Goal: Information Seeking & Learning: Learn about a topic

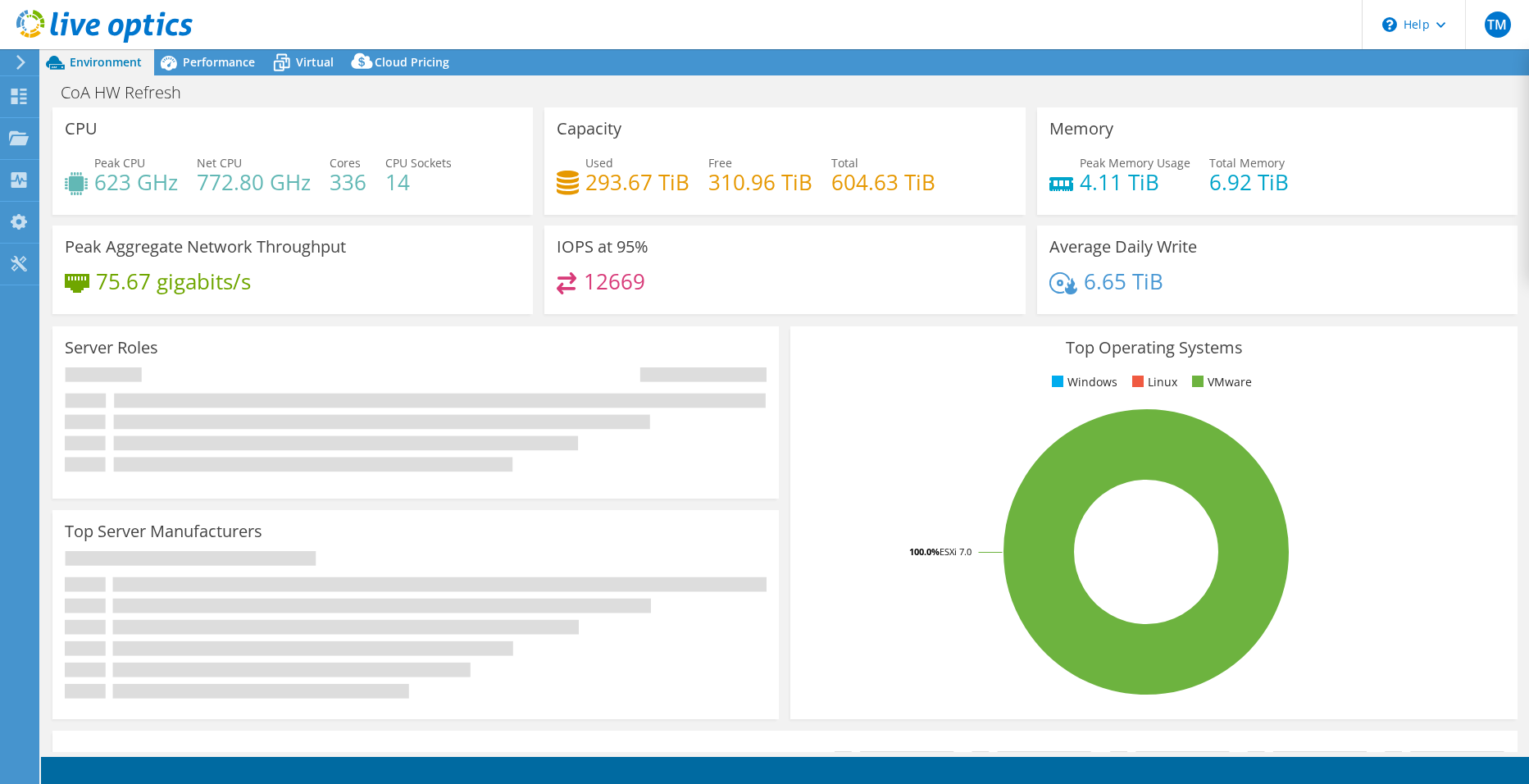
select select "USD"
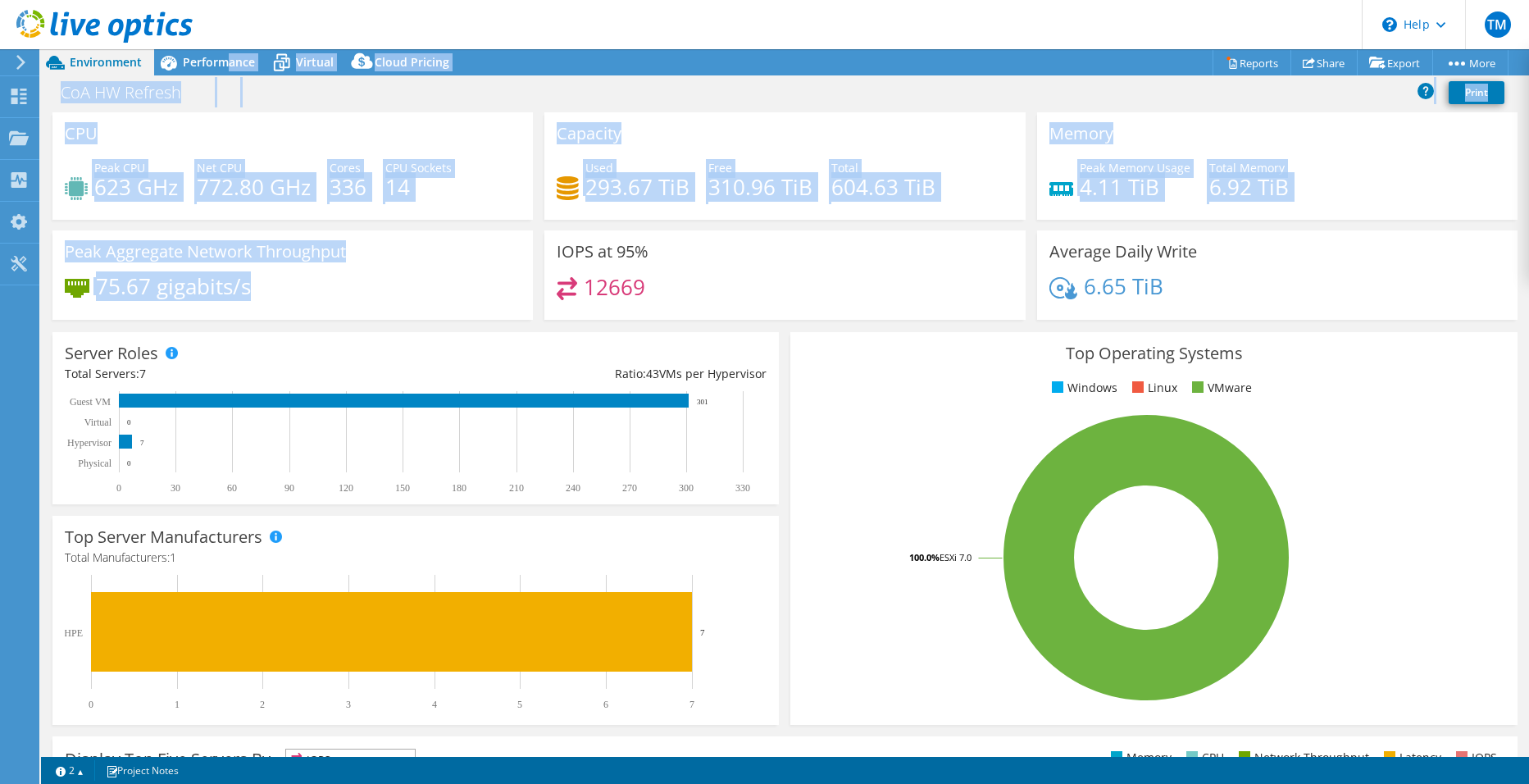
drag, startPoint x: 226, startPoint y: 57, endPoint x: 360, endPoint y: 309, distance: 285.4
click at [360, 309] on div "Project Actions Project Actions Reports Share Export vSAN ReadyNode Sizer" at bounding box center [785, 416] width 1488 height 735
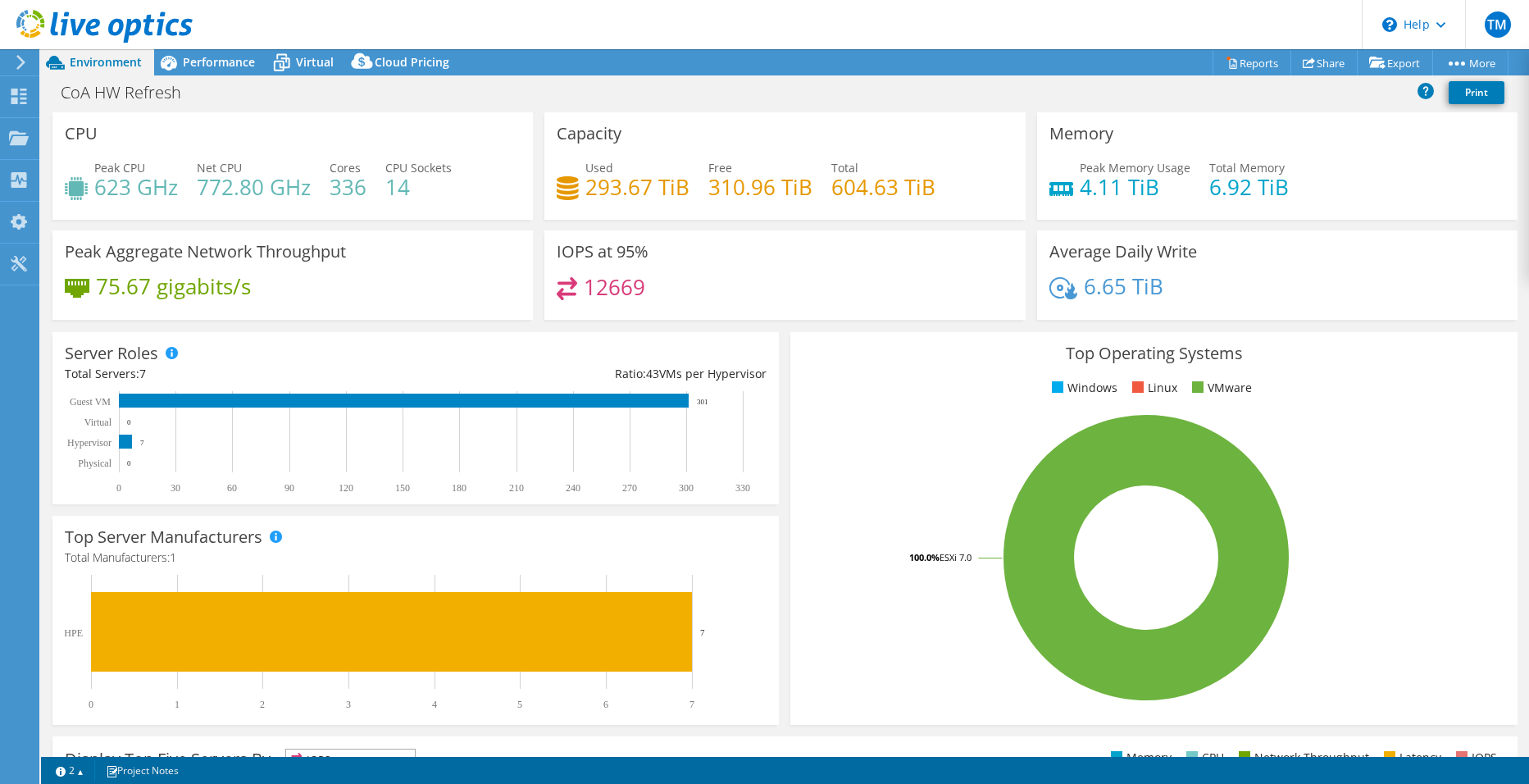
drag, startPoint x: 360, startPoint y: 309, endPoint x: 299, endPoint y: 324, distance: 62.8
click at [299, 324] on div "Peak Aggregate Network Throughput 75.67 gigabits/s" at bounding box center [292, 280] width 492 height 100
click at [228, 63] on span "Performance" at bounding box center [219, 62] width 72 height 16
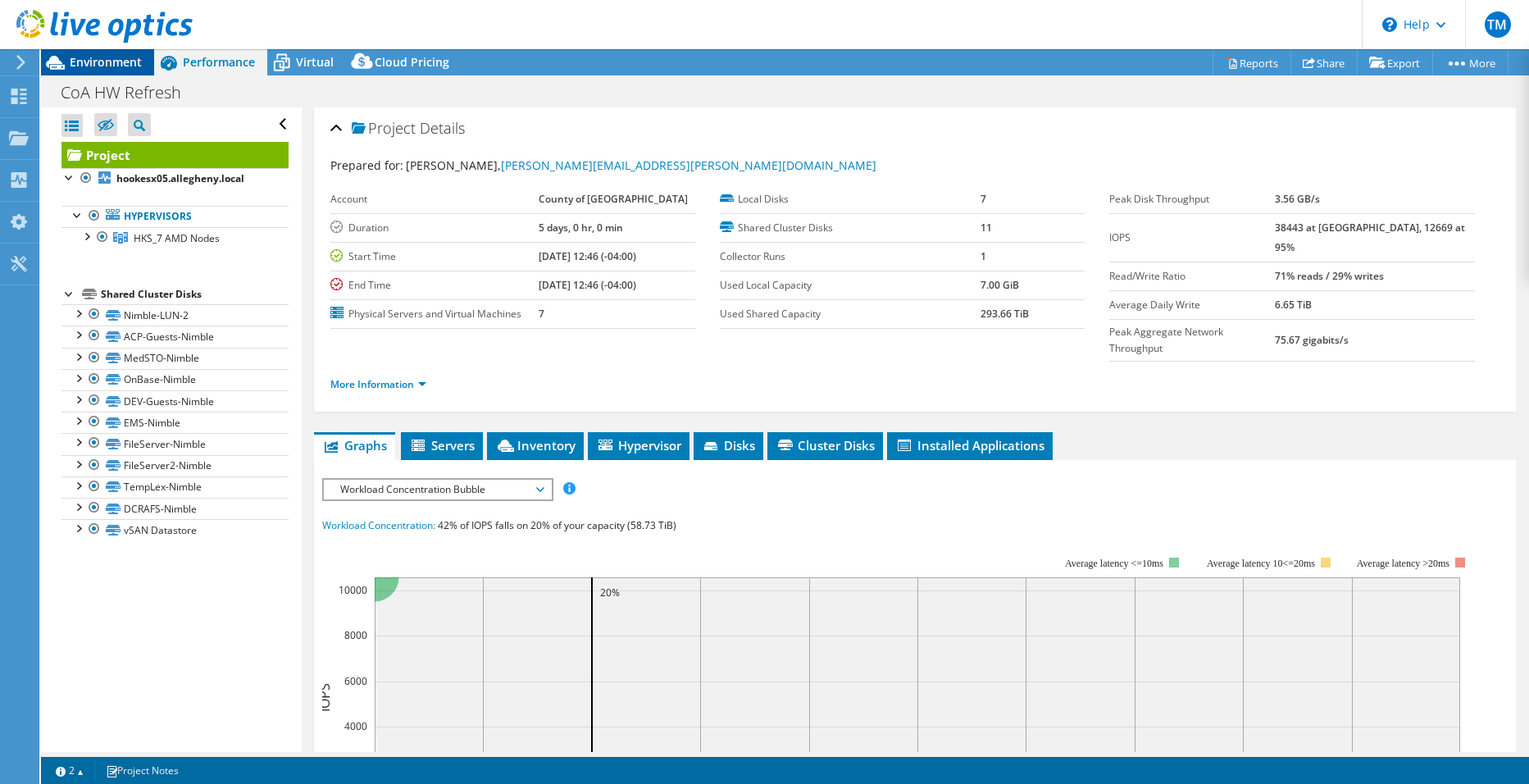
click at [132, 63] on span "Environment" at bounding box center [105, 62] width 72 height 16
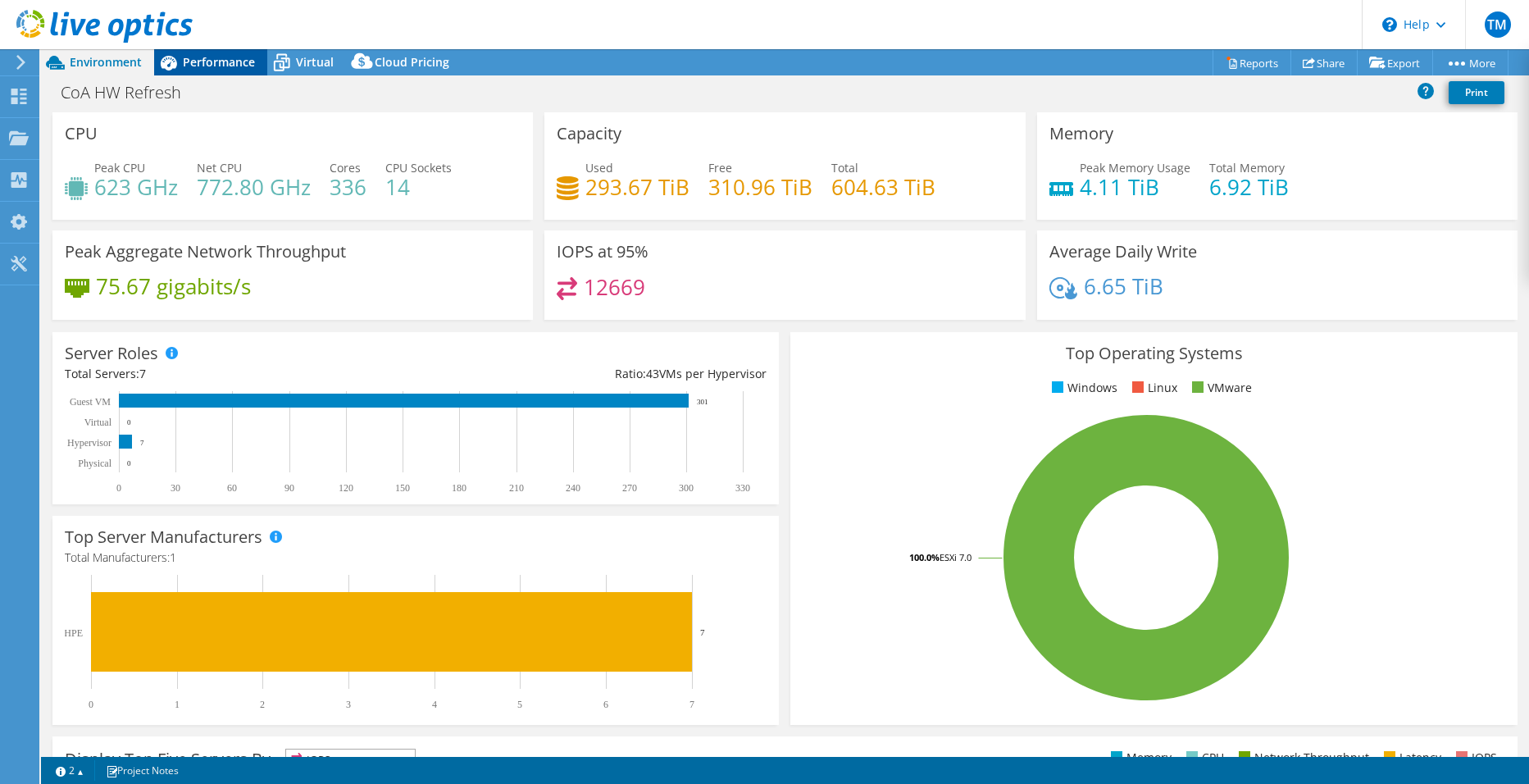
click at [237, 63] on span "Performance" at bounding box center [219, 62] width 72 height 16
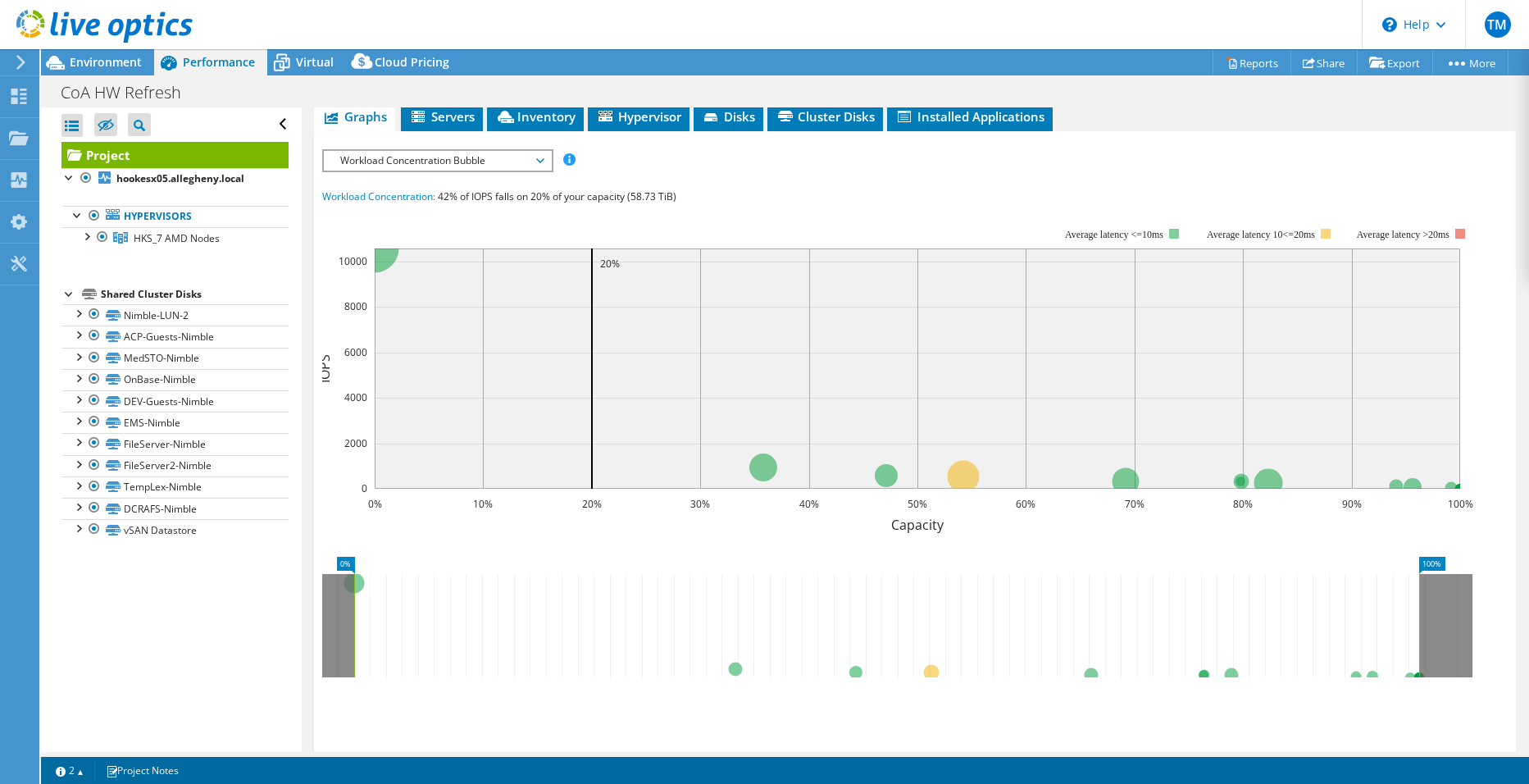
scroll to position [413, 0]
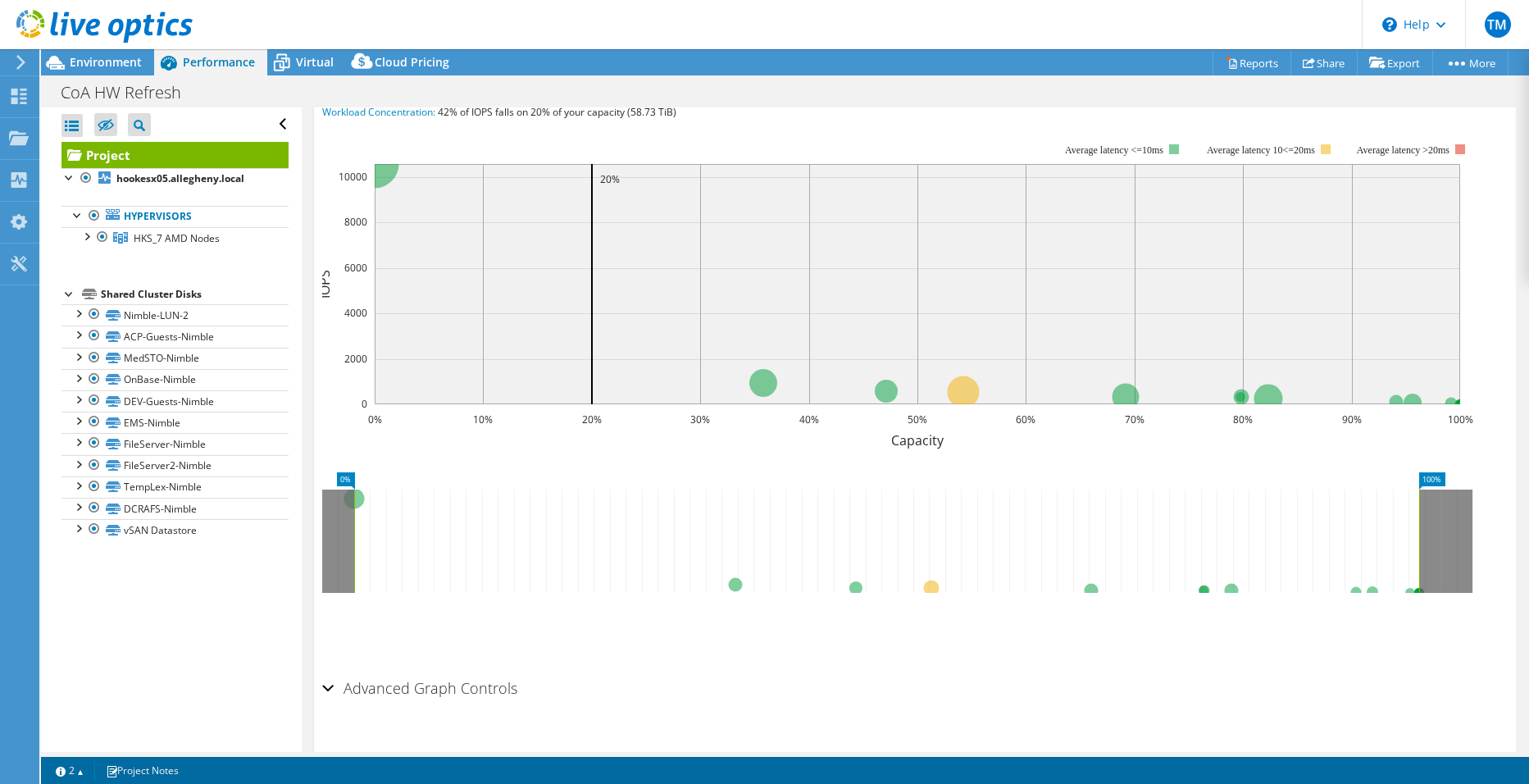
click at [462, 672] on h2 "Advanced Graph Controls" at bounding box center [420, 688] width 196 height 33
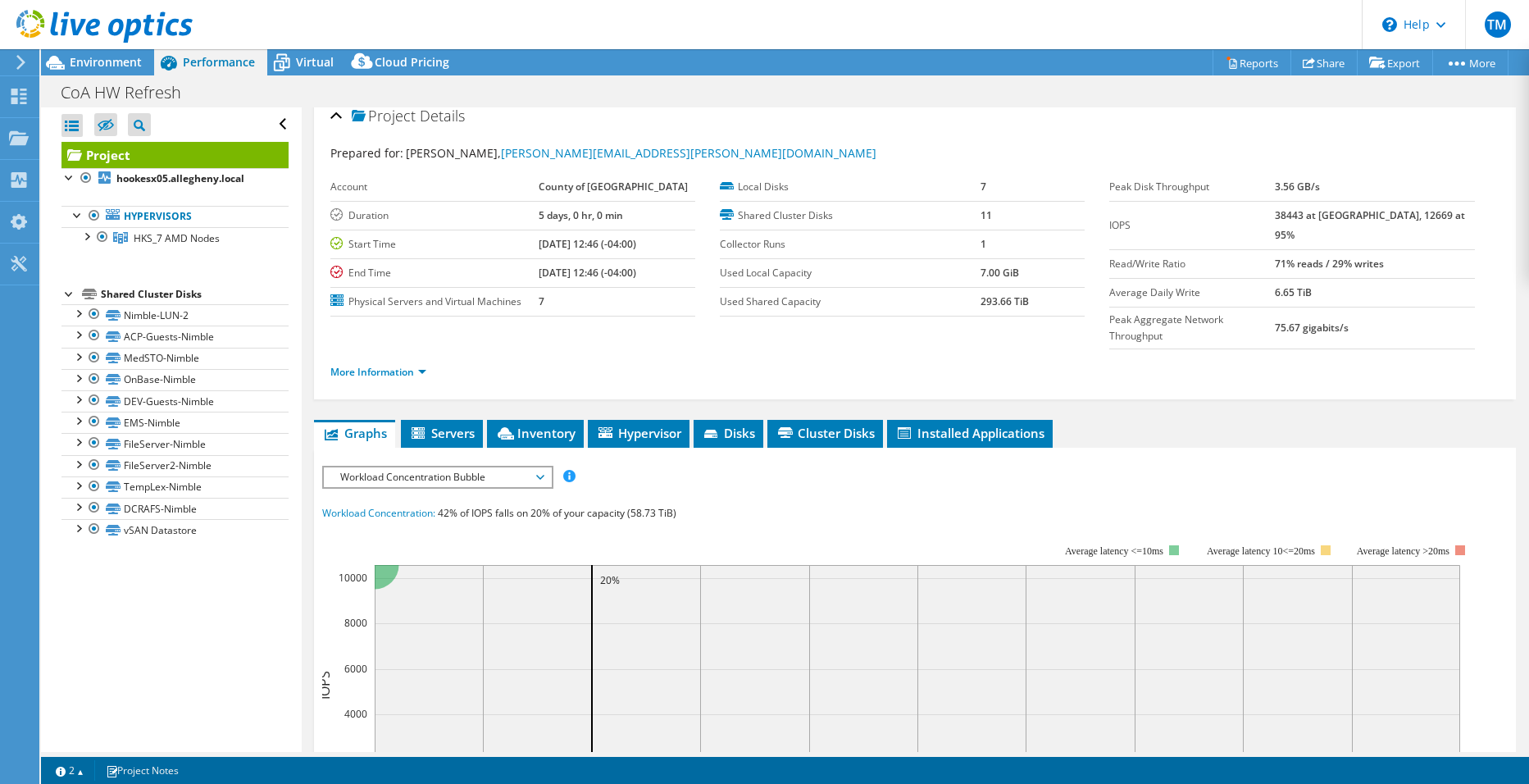
scroll to position [0, 0]
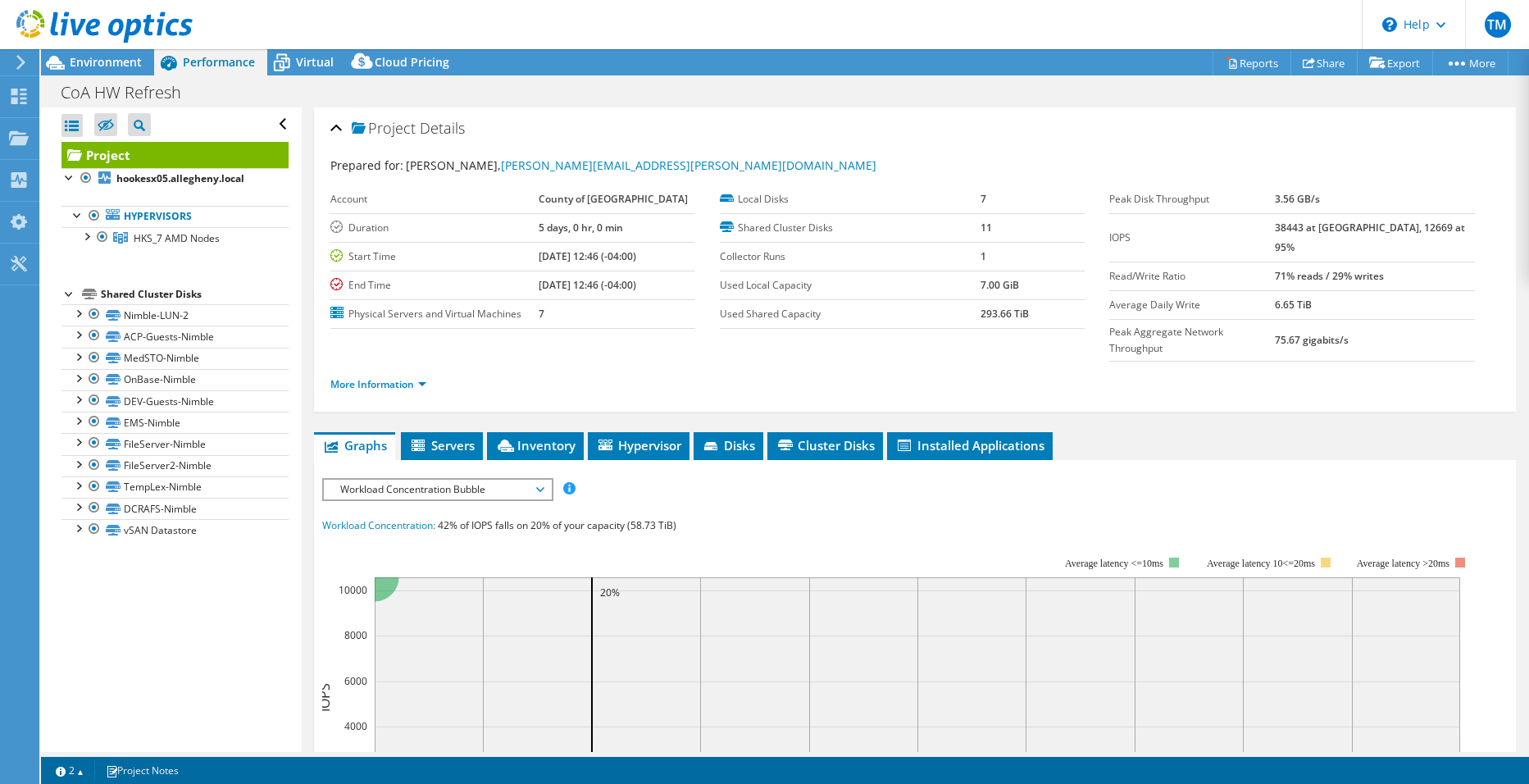
click at [370, 362] on div "More Information" at bounding box center [915, 385] width 1169 height 46
click at [380, 377] on link "More Information" at bounding box center [379, 384] width 96 height 14
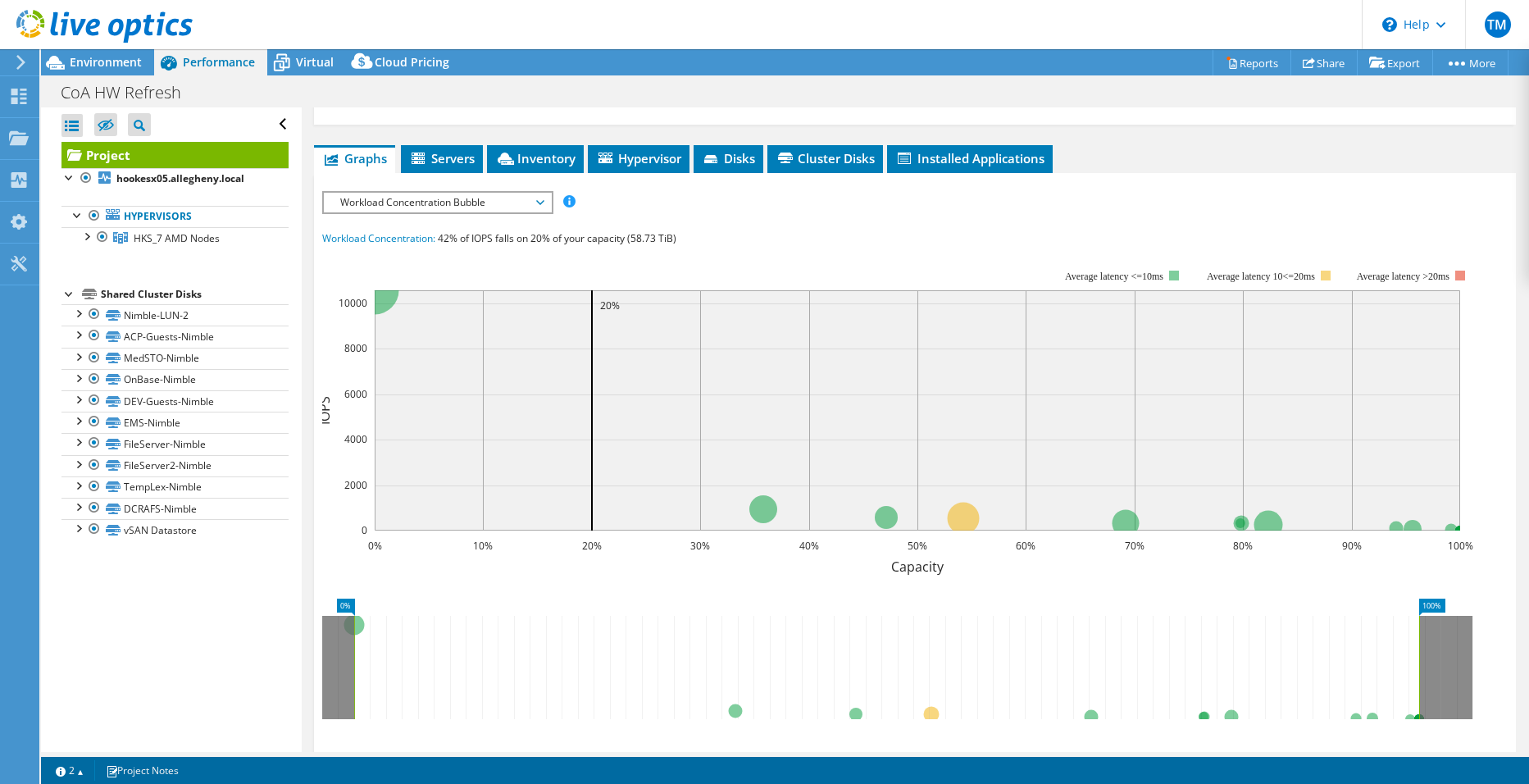
scroll to position [574, 0]
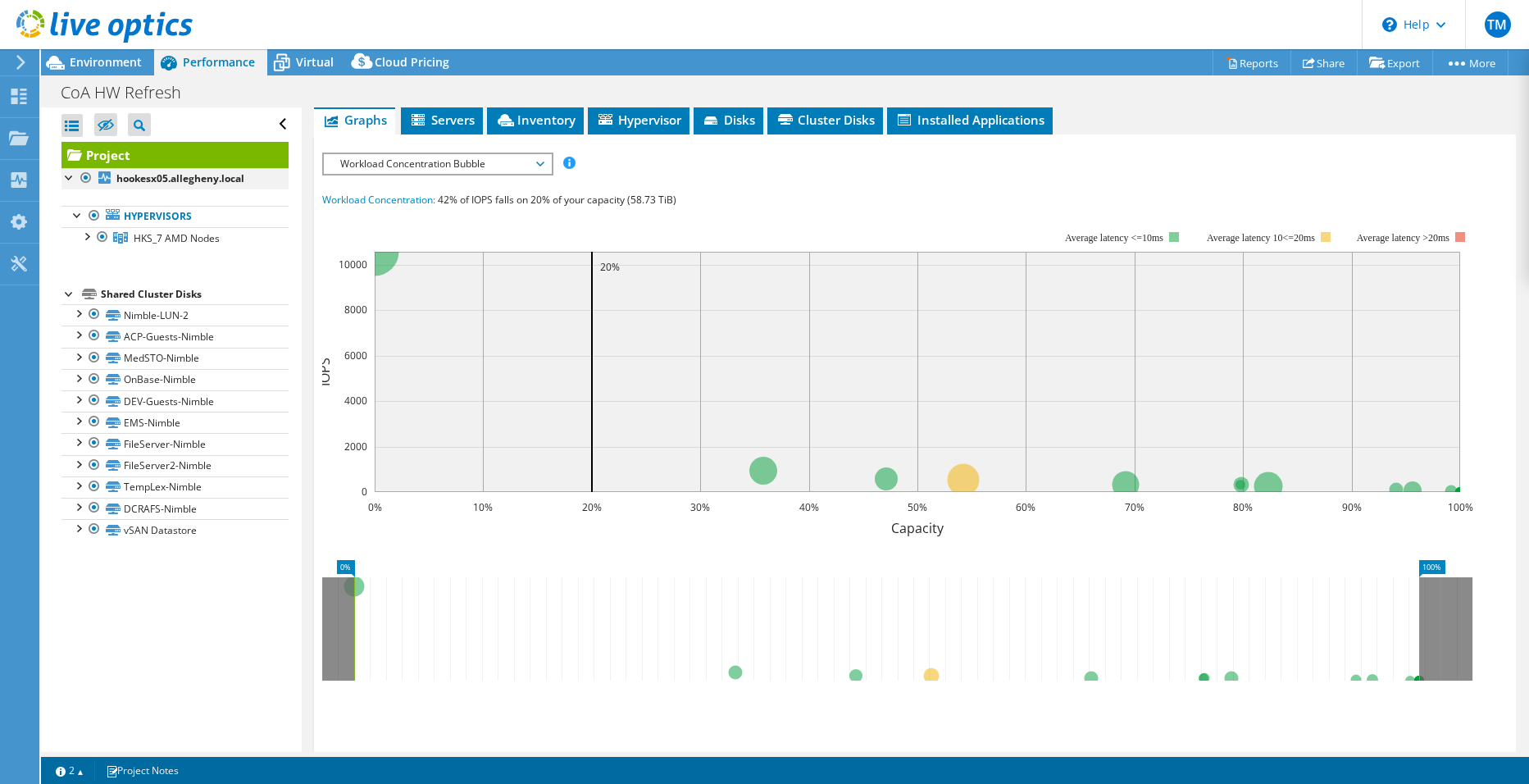
click at [80, 179] on div at bounding box center [86, 178] width 16 height 20
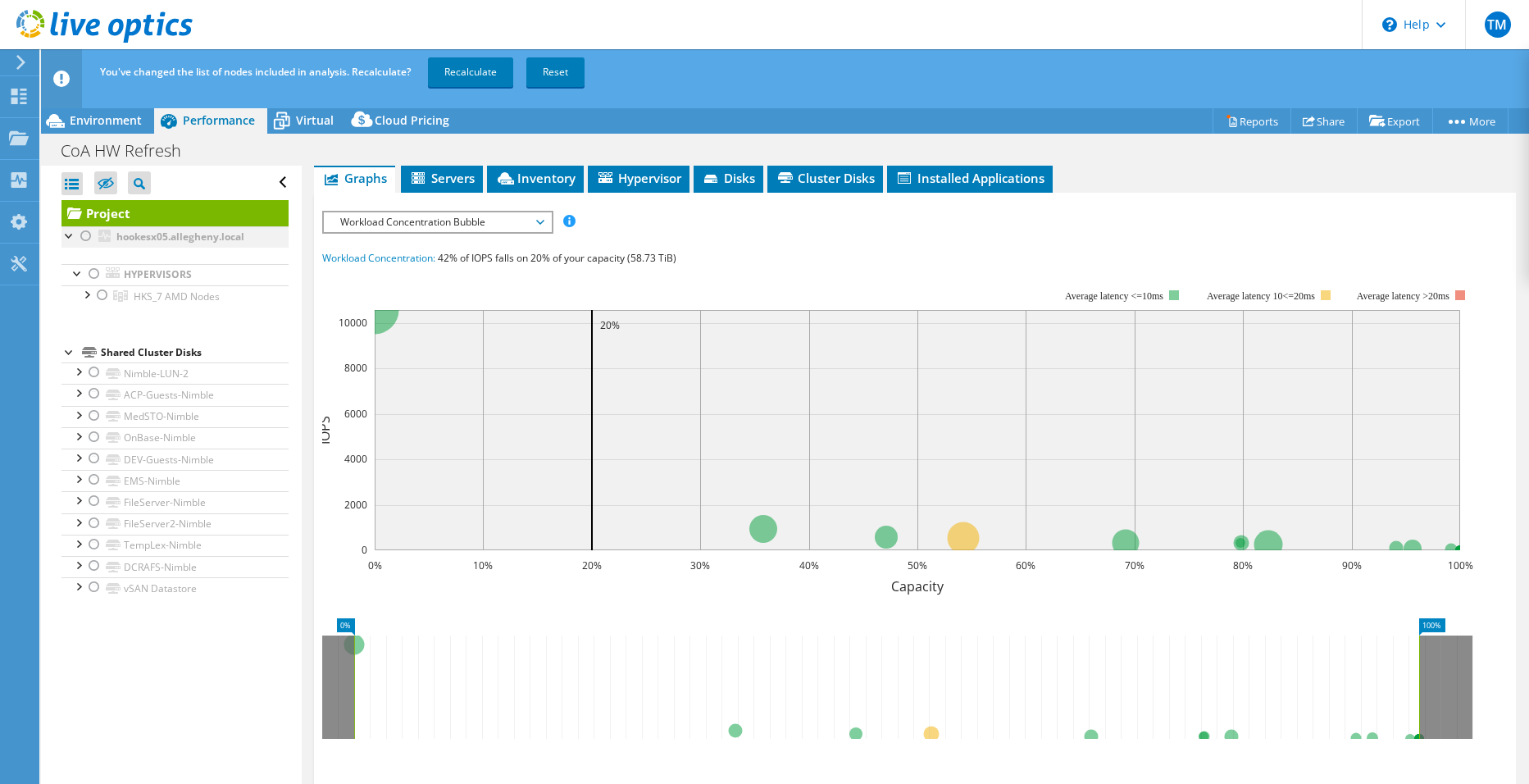
click at [62, 233] on div at bounding box center [69, 235] width 16 height 16
click at [67, 238] on div at bounding box center [69, 235] width 16 height 16
click at [94, 276] on div at bounding box center [94, 274] width 16 height 20
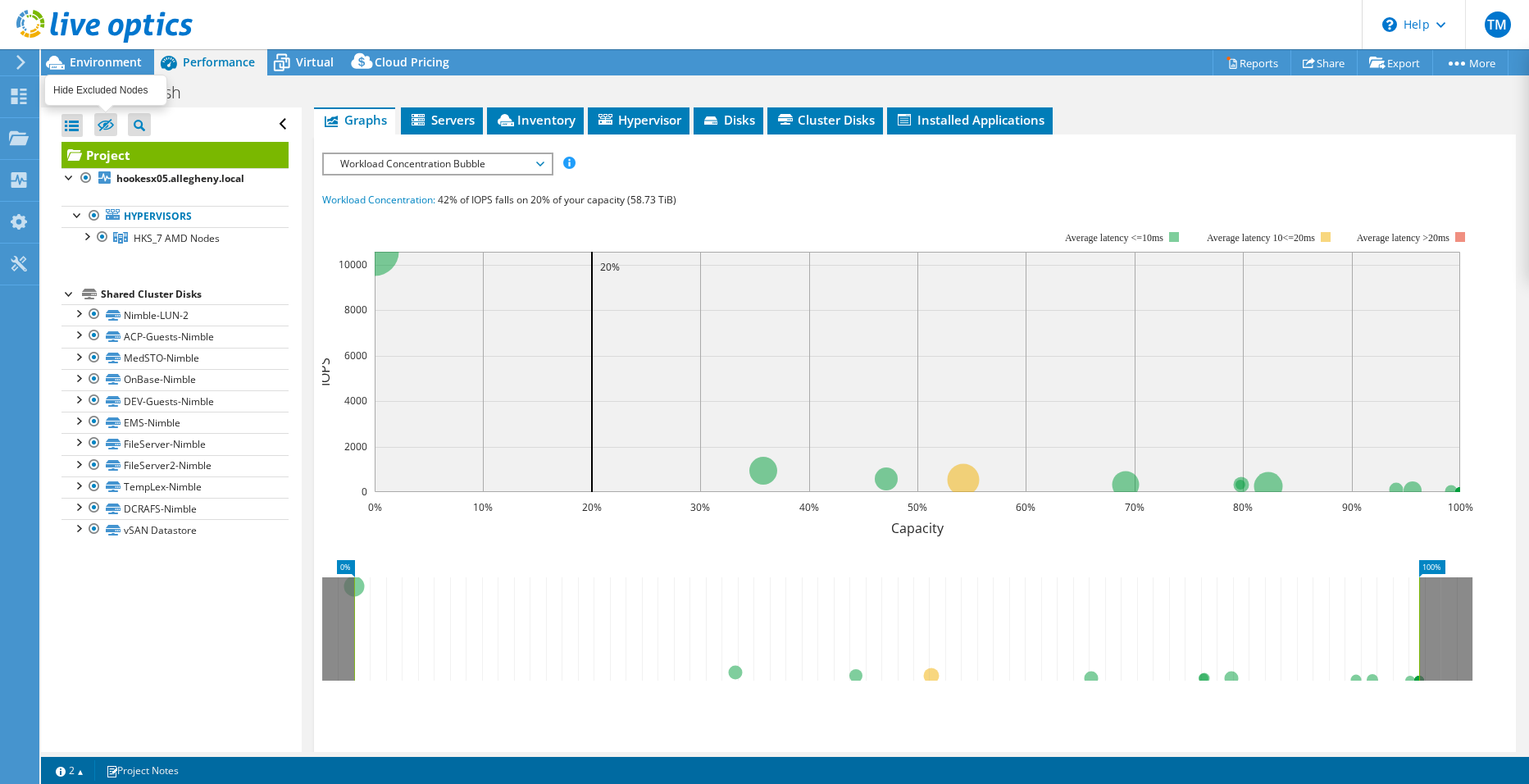
click at [105, 122] on icon at bounding box center [106, 126] width 16 height 12
click at [0, 0] on input "checkbox" at bounding box center [0, 0] width 0 height 0
click at [110, 120] on icon at bounding box center [106, 125] width 16 height 12
click at [0, 0] on input "checkbox" at bounding box center [0, 0] width 0 height 0
click at [76, 122] on div at bounding box center [72, 125] width 21 height 23
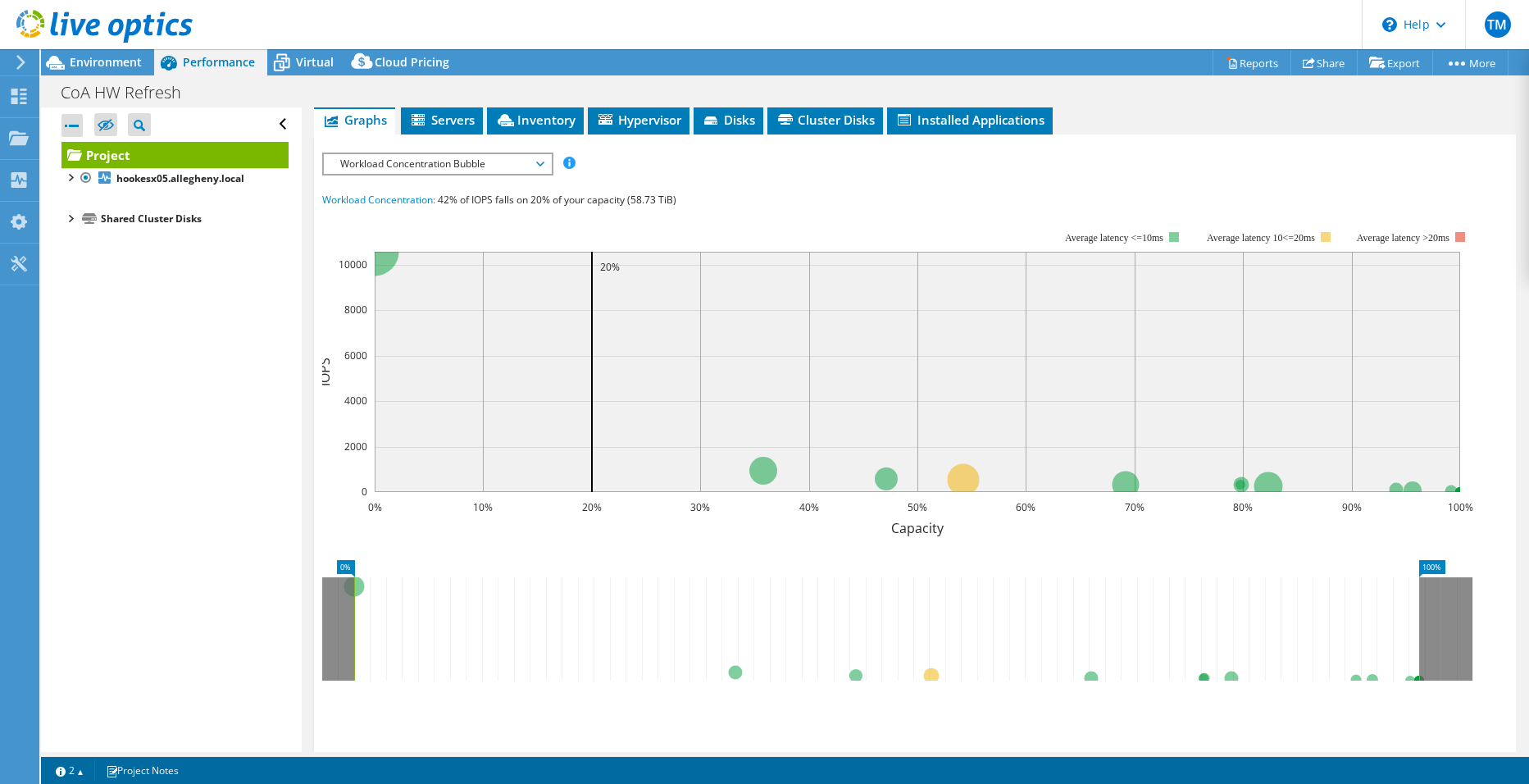
click at [76, 122] on div at bounding box center [72, 125] width 21 height 23
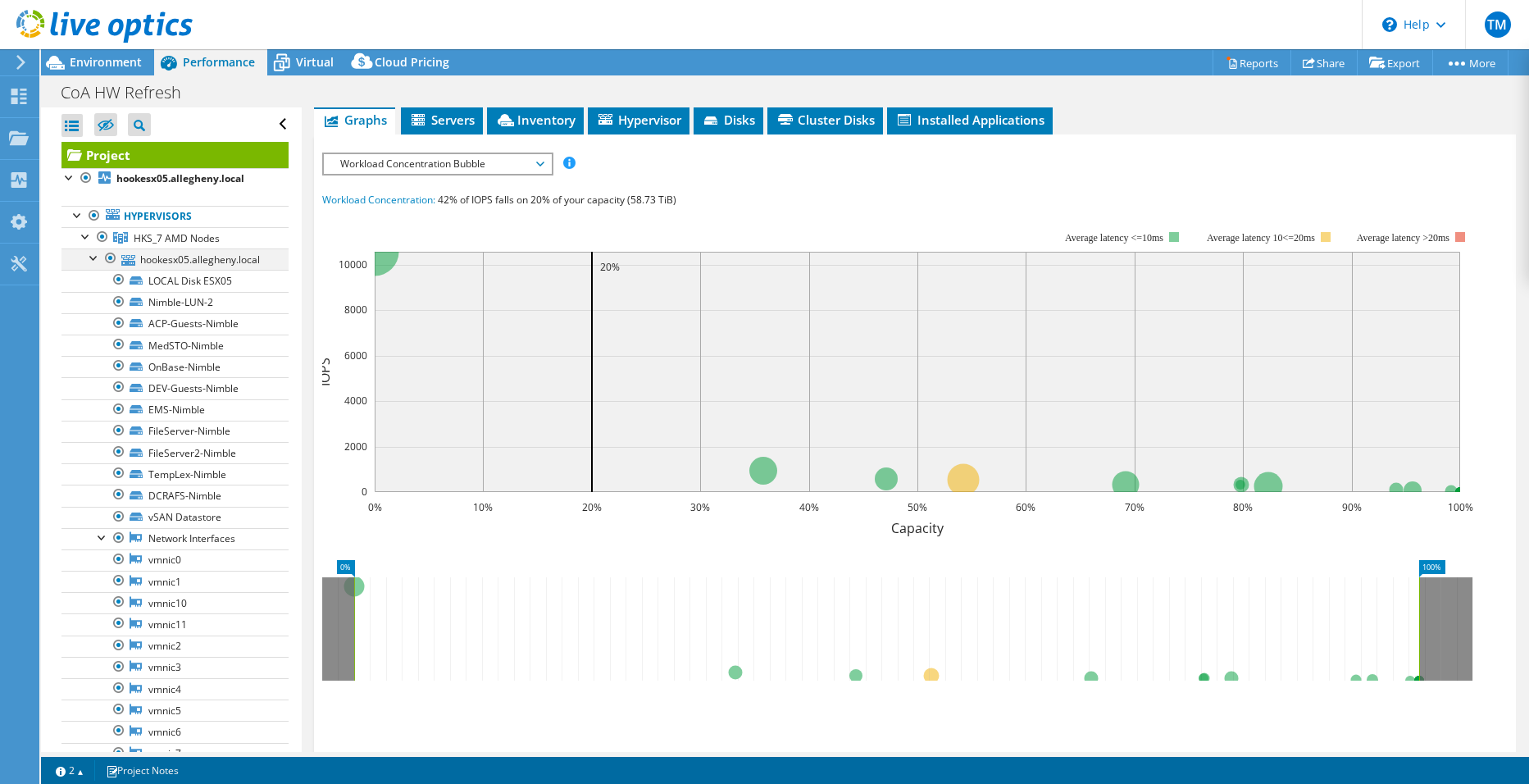
click at [90, 260] on div at bounding box center [94, 257] width 16 height 16
click at [93, 276] on div at bounding box center [94, 277] width 16 height 16
click at [92, 299] on div at bounding box center [94, 300] width 16 height 16
click at [92, 323] on div at bounding box center [94, 321] width 16 height 16
click at [94, 348] on div at bounding box center [94, 342] width 16 height 16
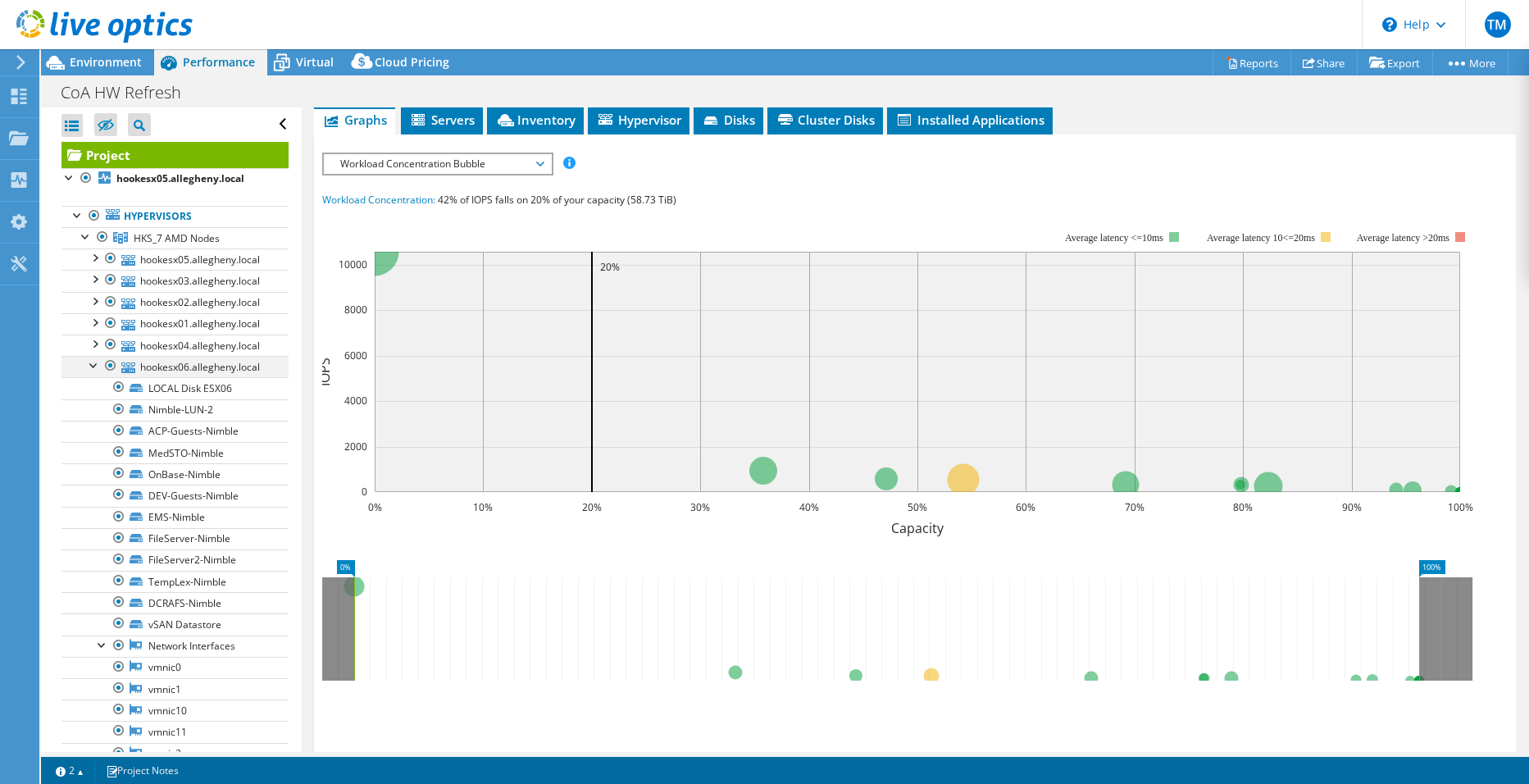
click at [95, 365] on div at bounding box center [94, 364] width 16 height 16
click at [370, 154] on span "Workload Concentration Bubble" at bounding box center [437, 164] width 211 height 20
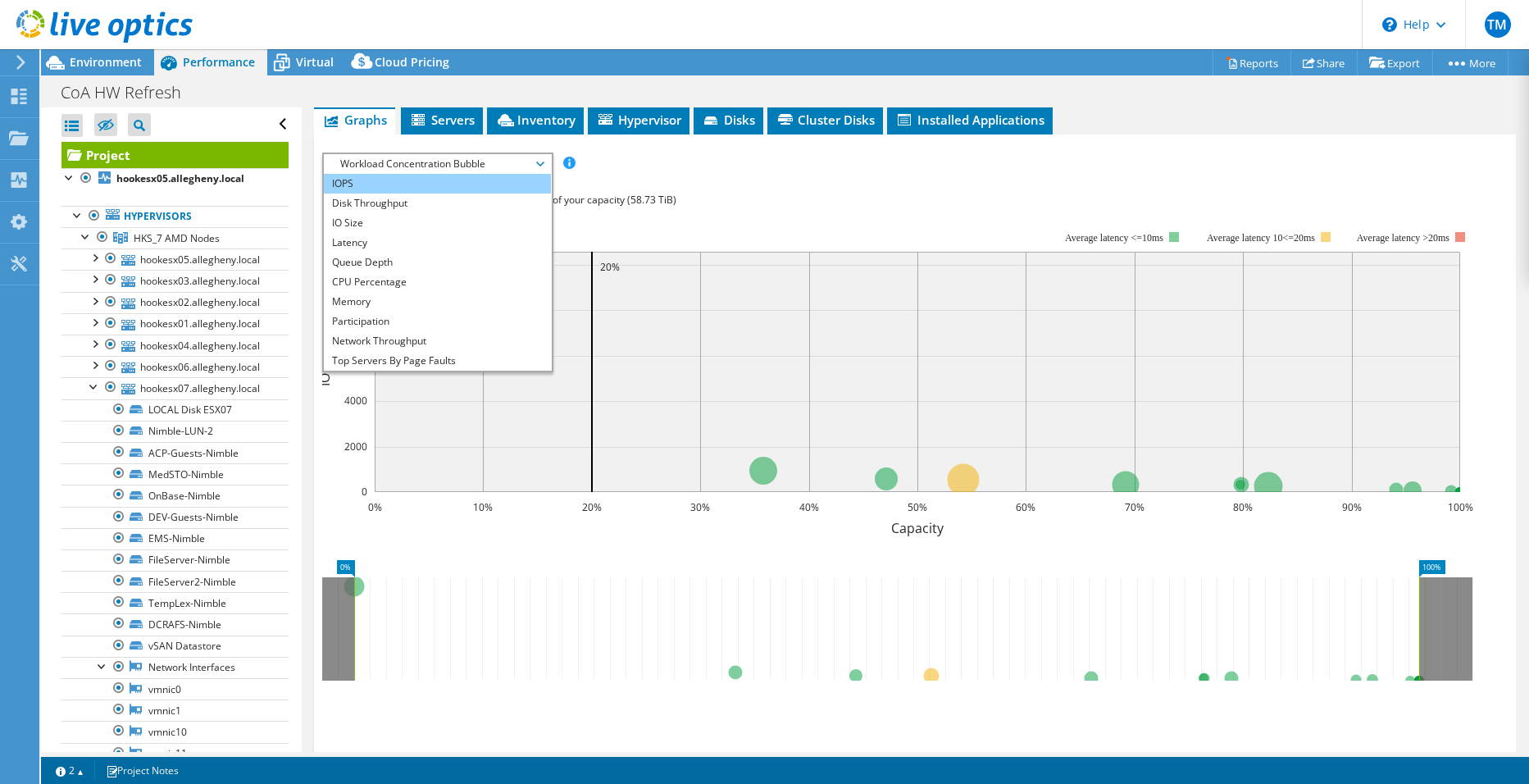
click at [382, 174] on li "IOPS" at bounding box center [437, 184] width 228 height 20
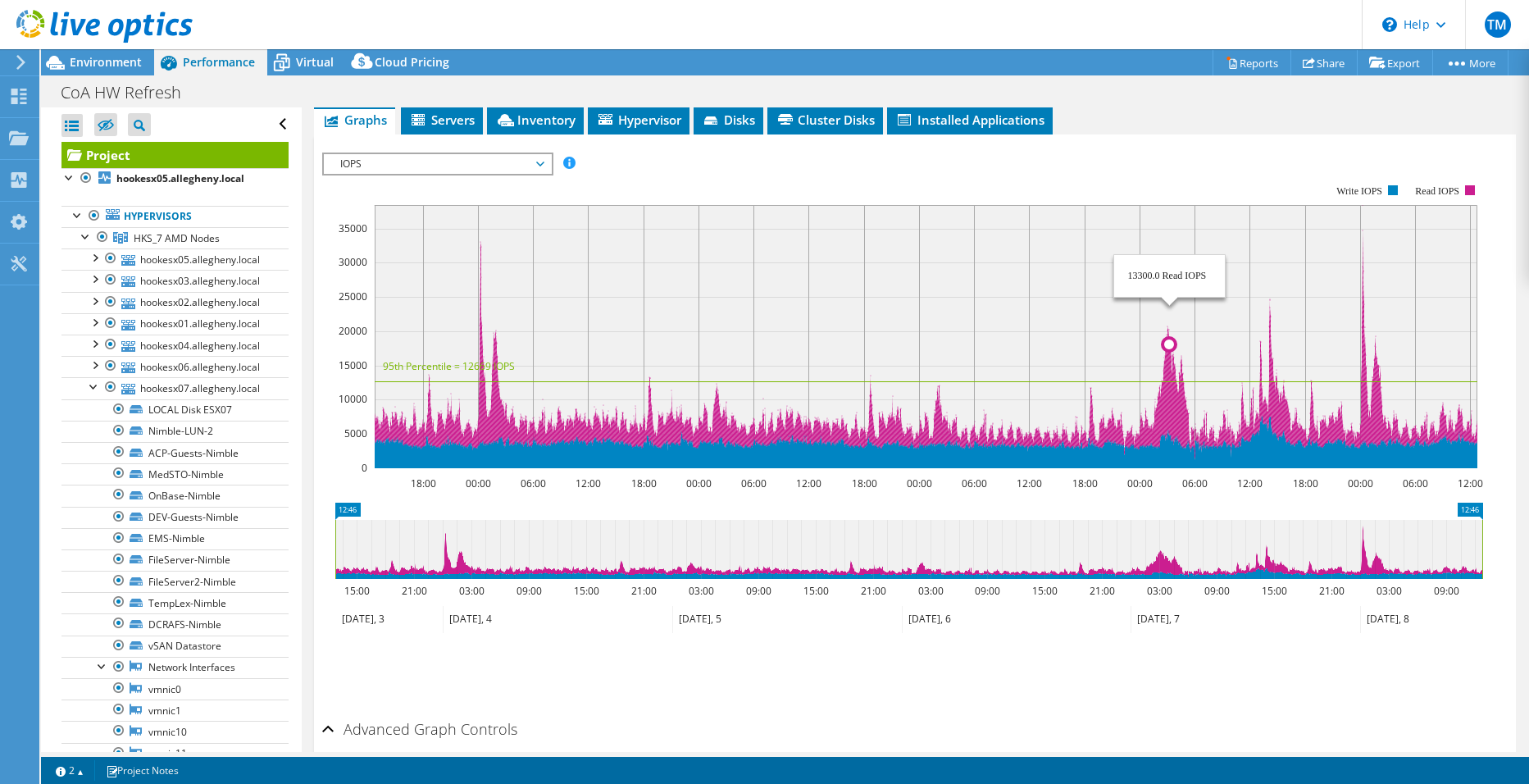
click at [1173, 338] on circle at bounding box center [1169, 344] width 13 height 13
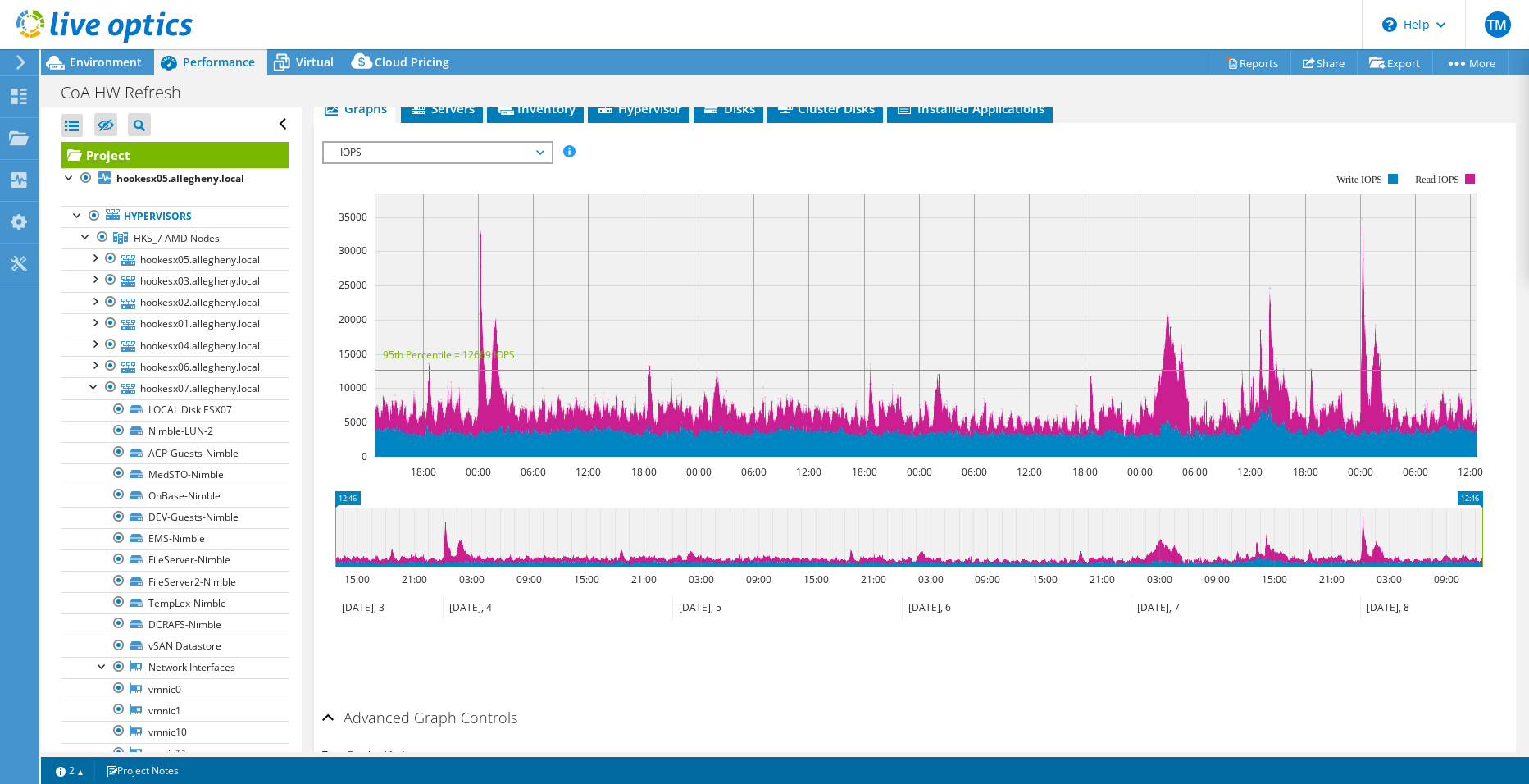
scroll to position [516, 0]
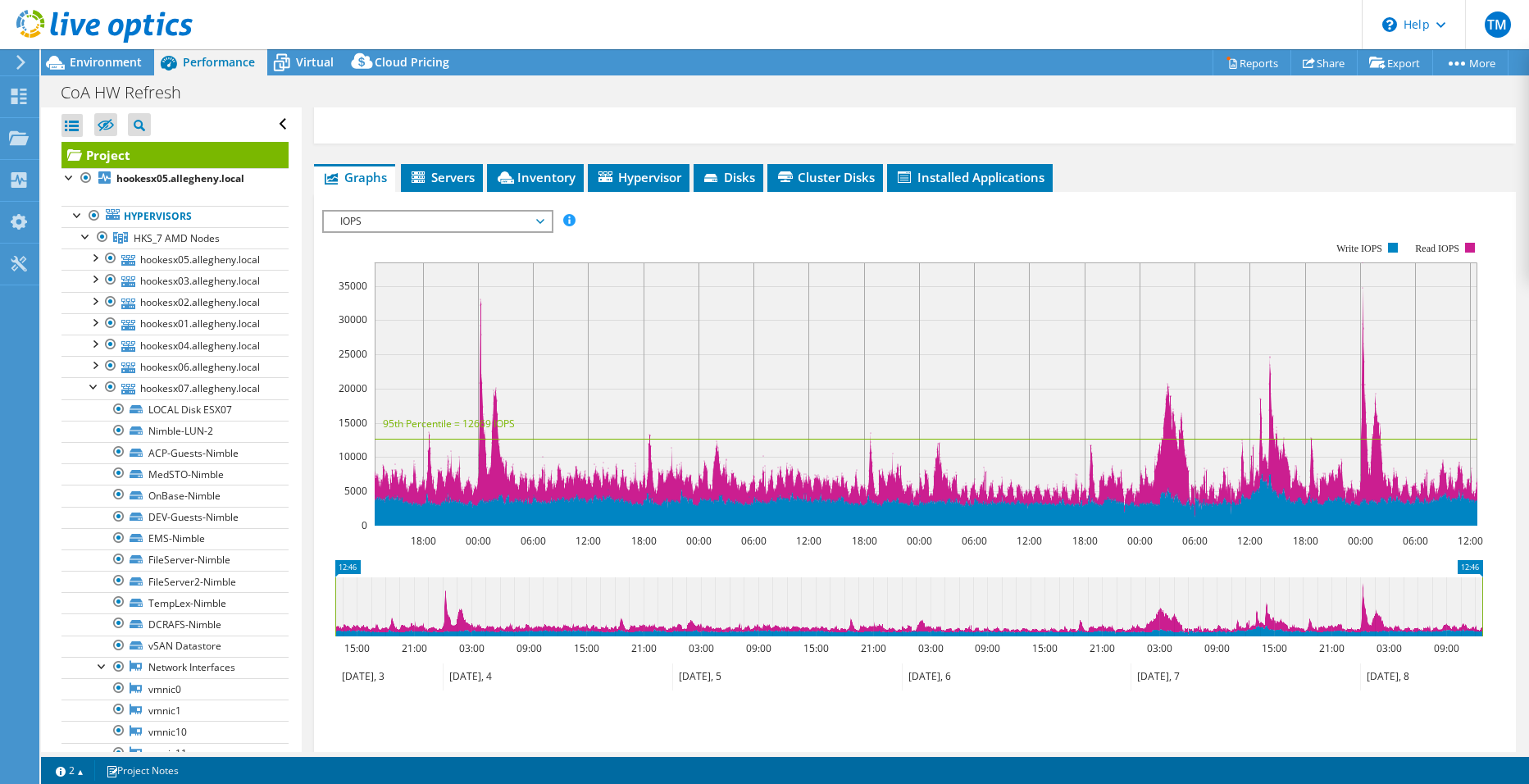
drag, startPoint x: 1125, startPoint y: 570, endPoint x: 1208, endPoint y: 590, distance: 85.4
click at [1208, 590] on icon at bounding box center [909, 606] width 1148 height 59
click at [1161, 588] on icon at bounding box center [909, 606] width 1148 height 59
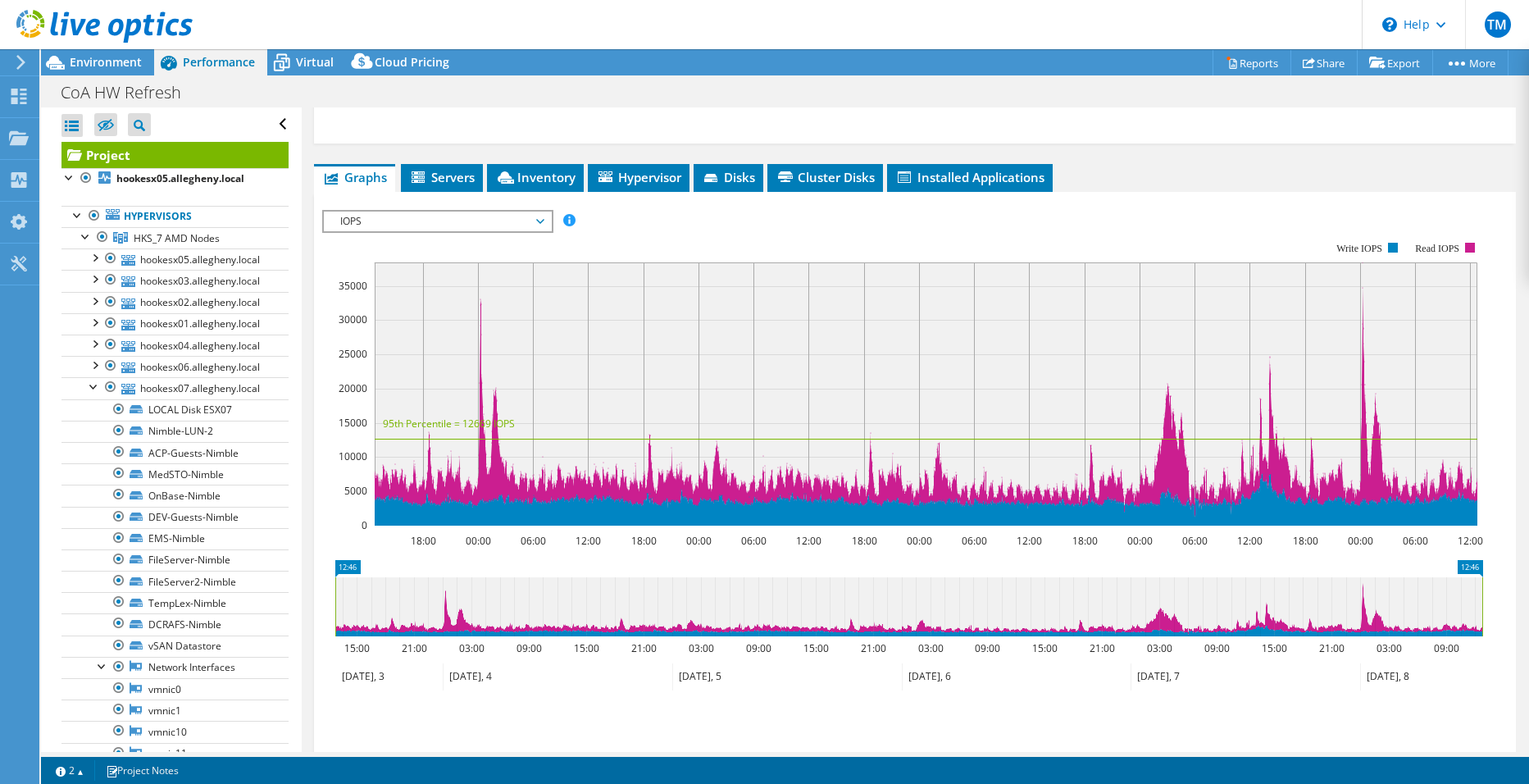
click at [1161, 588] on icon at bounding box center [909, 606] width 1148 height 59
drag, startPoint x: 1149, startPoint y: 724, endPoint x: 1150, endPoint y: 713, distance: 11.0
click at [1149, 724] on div "Save Zoom" at bounding box center [916, 726] width 1186 height 70
click at [416, 212] on span "IOPS" at bounding box center [437, 221] width 211 height 20
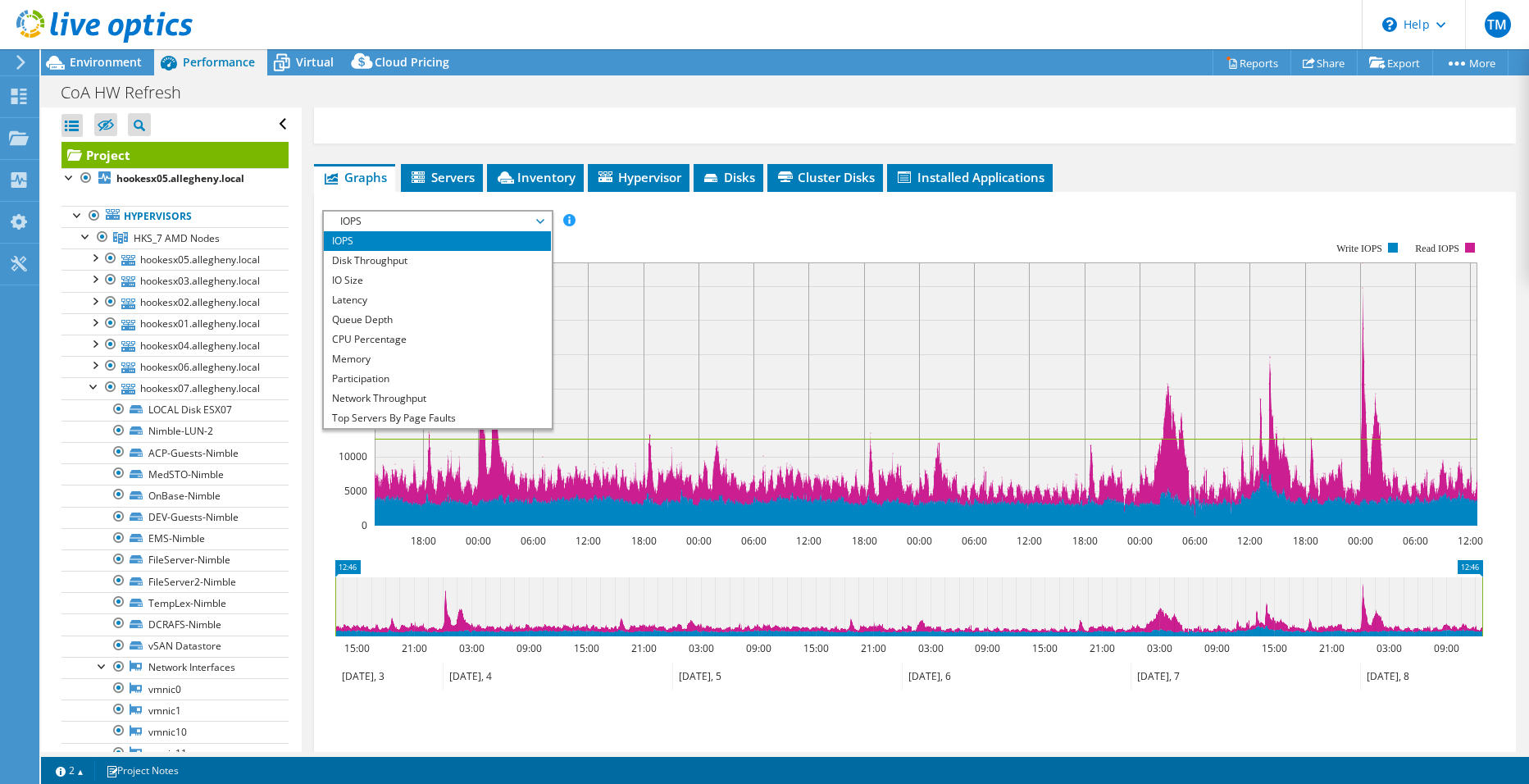
click at [1067, 701] on ul "Save Zoom" at bounding box center [911, 724] width 1178 height 47
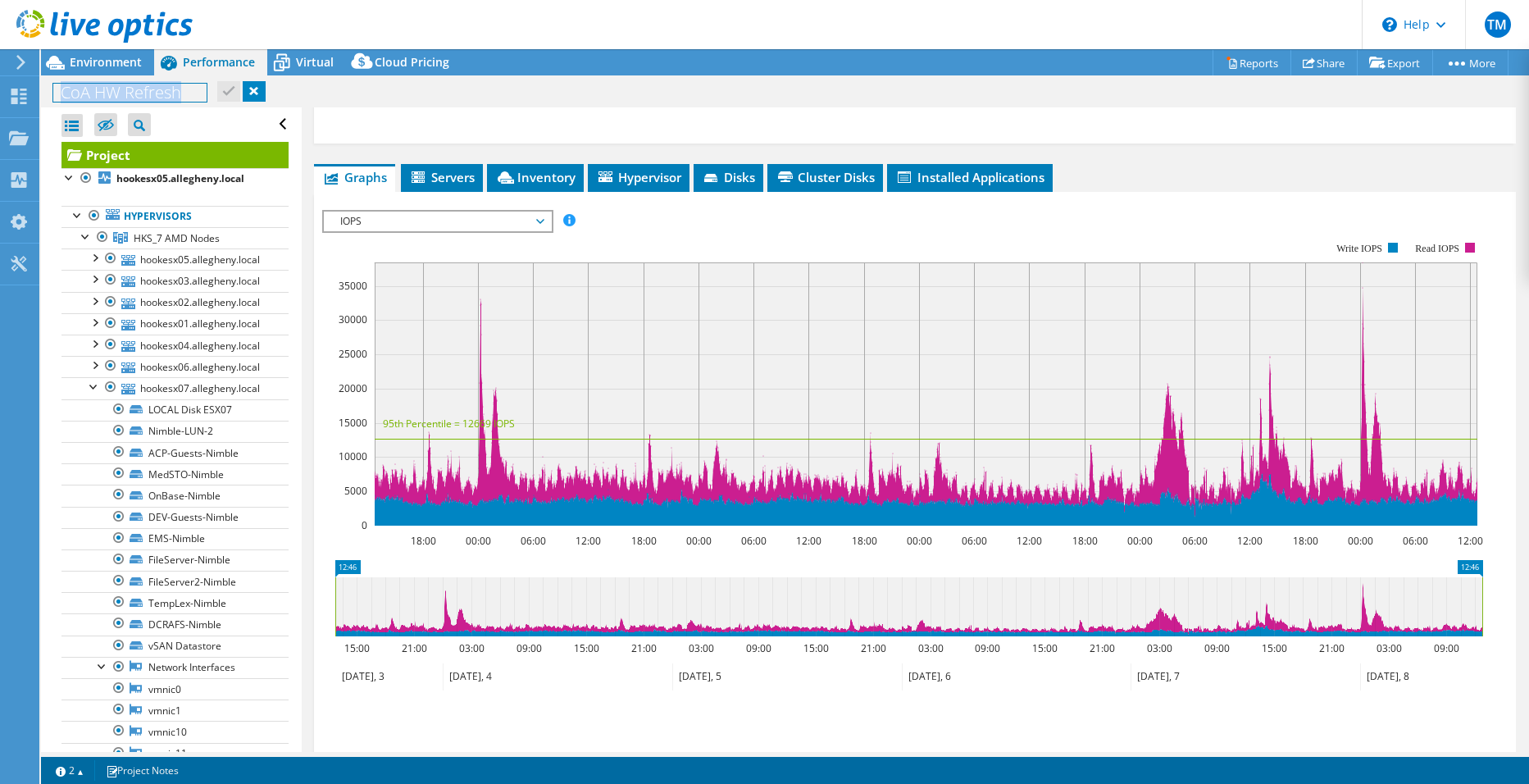
drag, startPoint x: 185, startPoint y: 96, endPoint x: -6, endPoint y: 87, distance: 191.2
click at [0, 87] on html "TM End User Timothy Myers timothy.myers@alleghenycounty.us County of Allegheny …" at bounding box center [764, 392] width 1529 height 784
click at [174, 92] on h1 "CoA HW Refresh" at bounding box center [130, 92] width 154 height 18
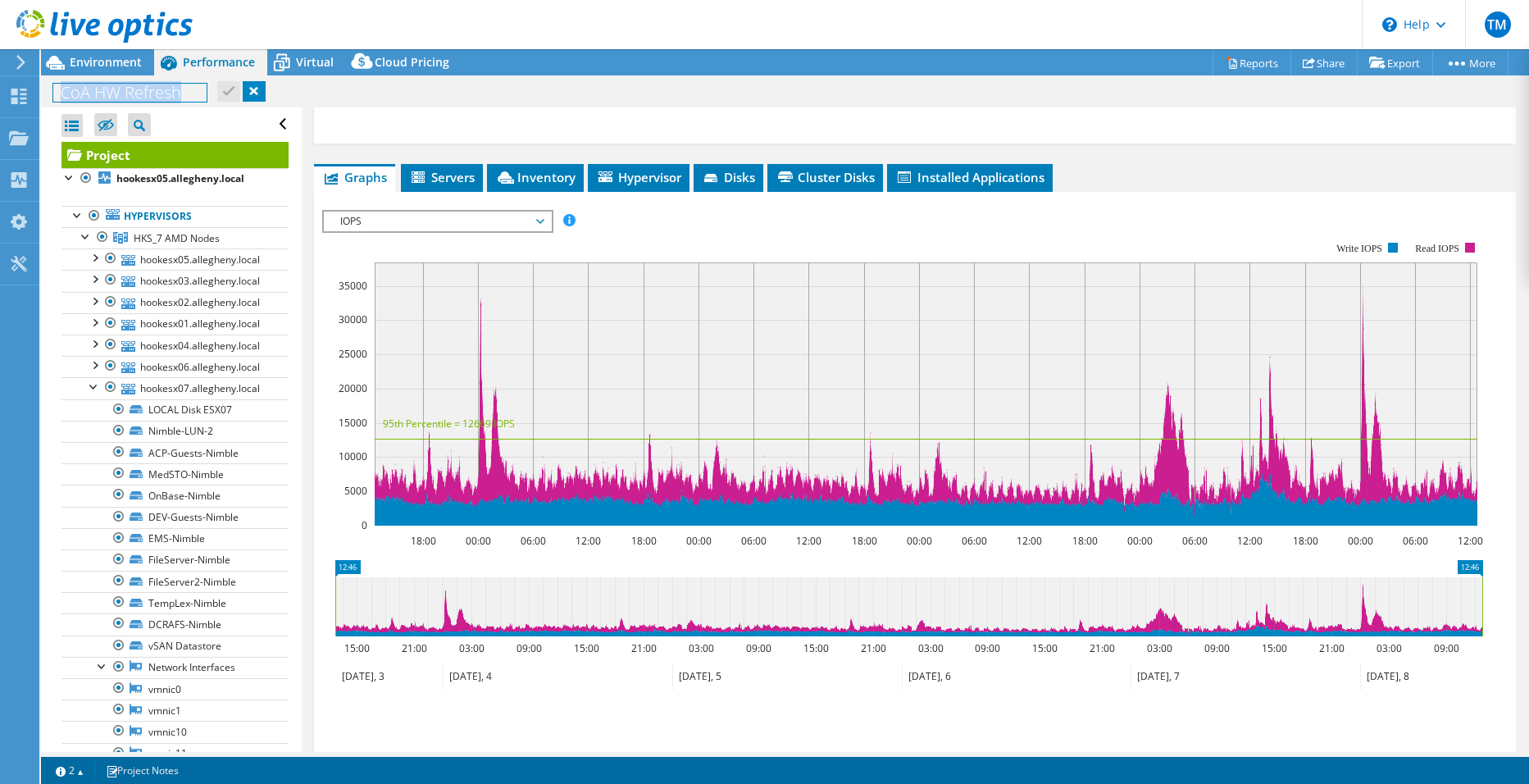
copy h1 "CoA HW Refresh"
click at [375, 212] on span "IOPS" at bounding box center [437, 221] width 211 height 20
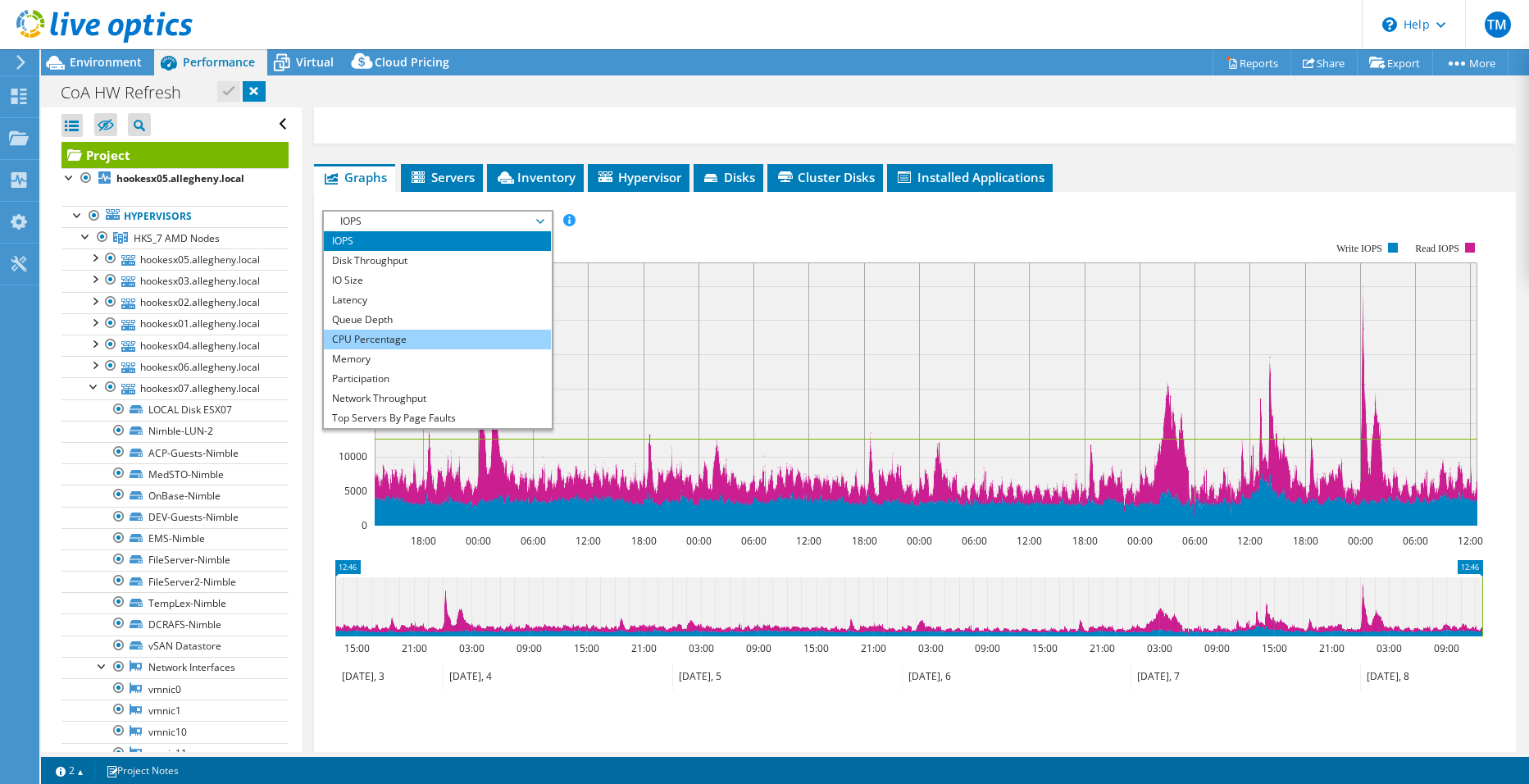
click at [383, 330] on li "CPU Percentage" at bounding box center [437, 340] width 228 height 20
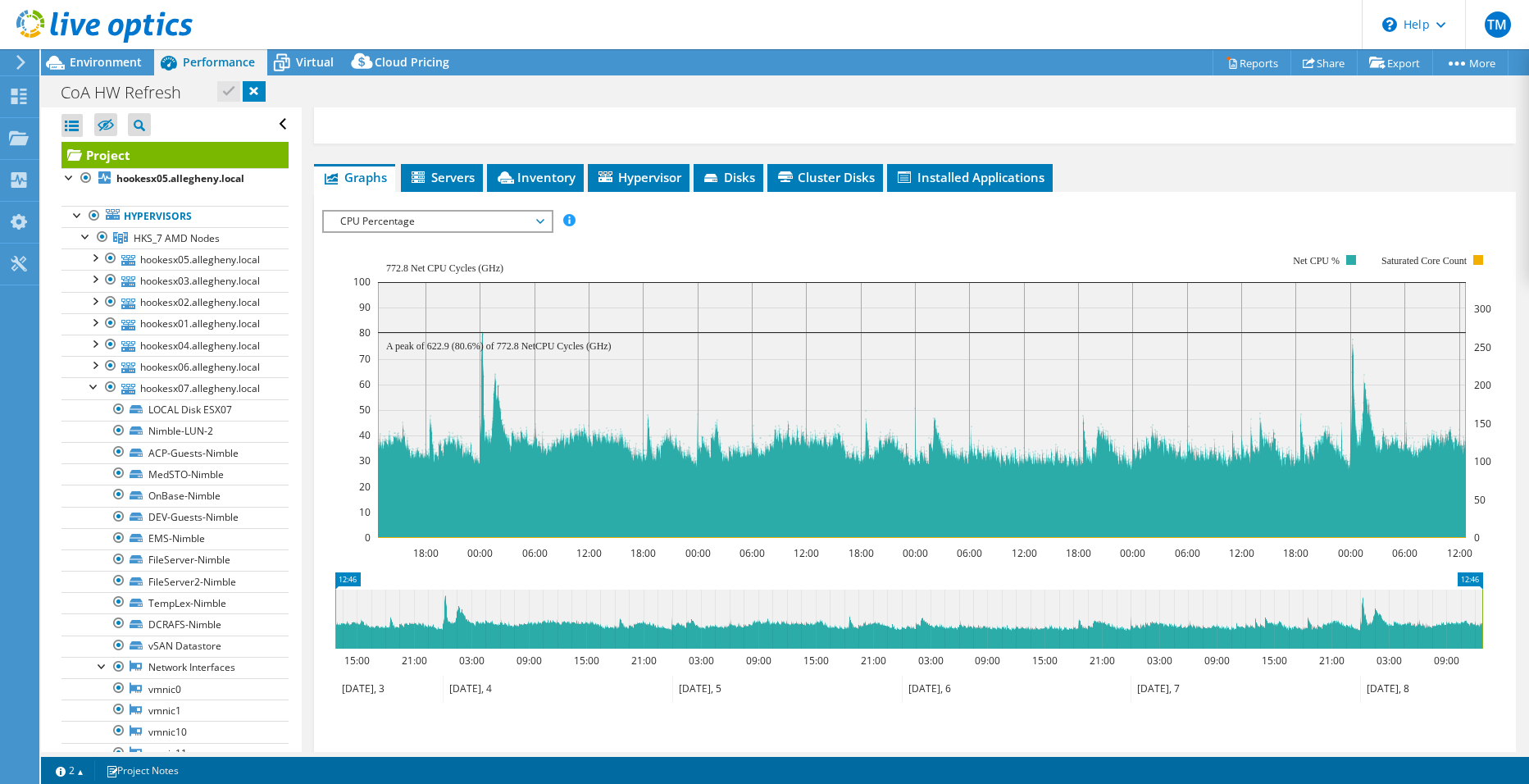
click at [360, 212] on span "CPU Percentage" at bounding box center [437, 221] width 211 height 20
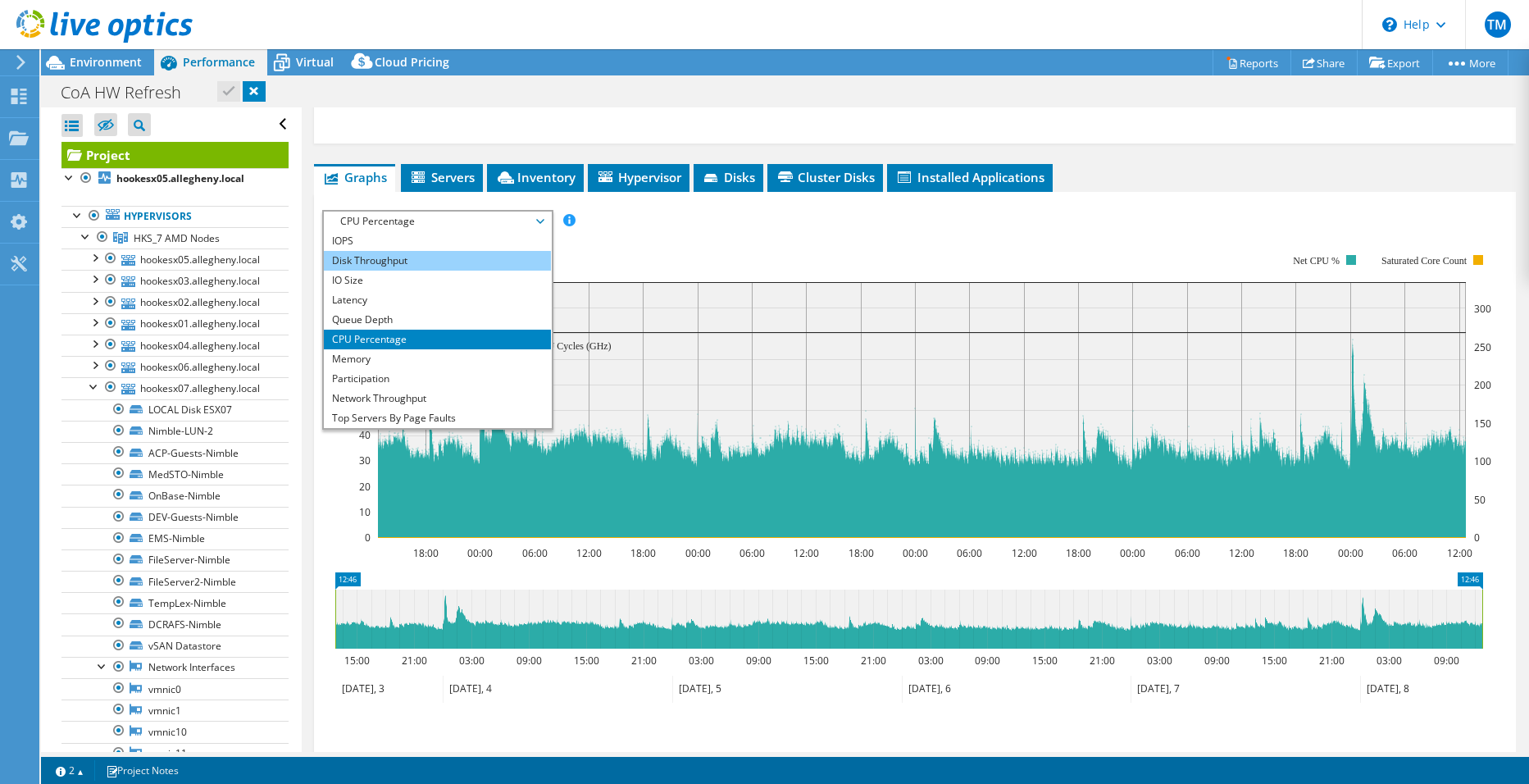
click at [412, 251] on li "Disk Throughput" at bounding box center [437, 260] width 228 height 20
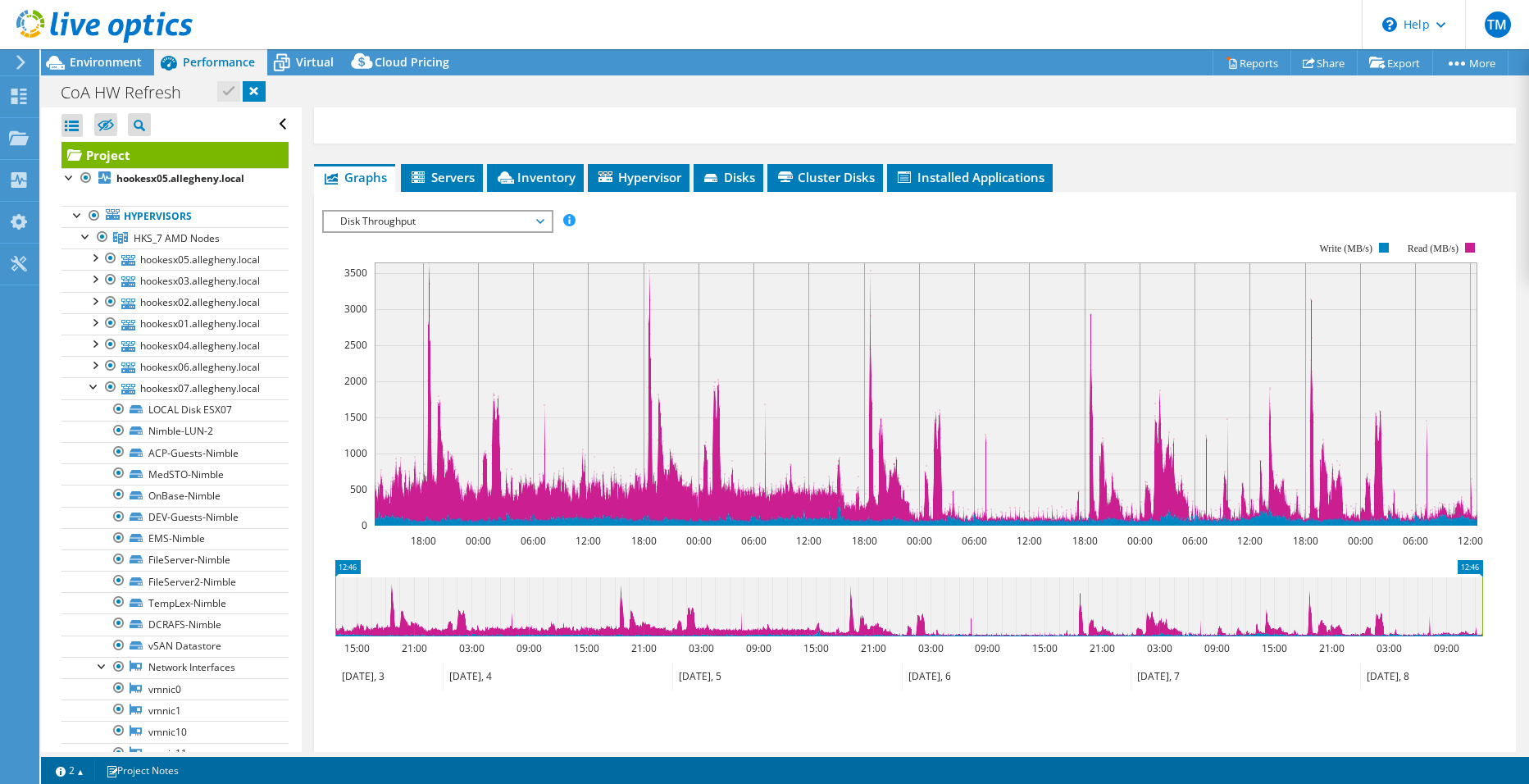
click at [449, 212] on span "Disk Throughput" at bounding box center [437, 221] width 211 height 20
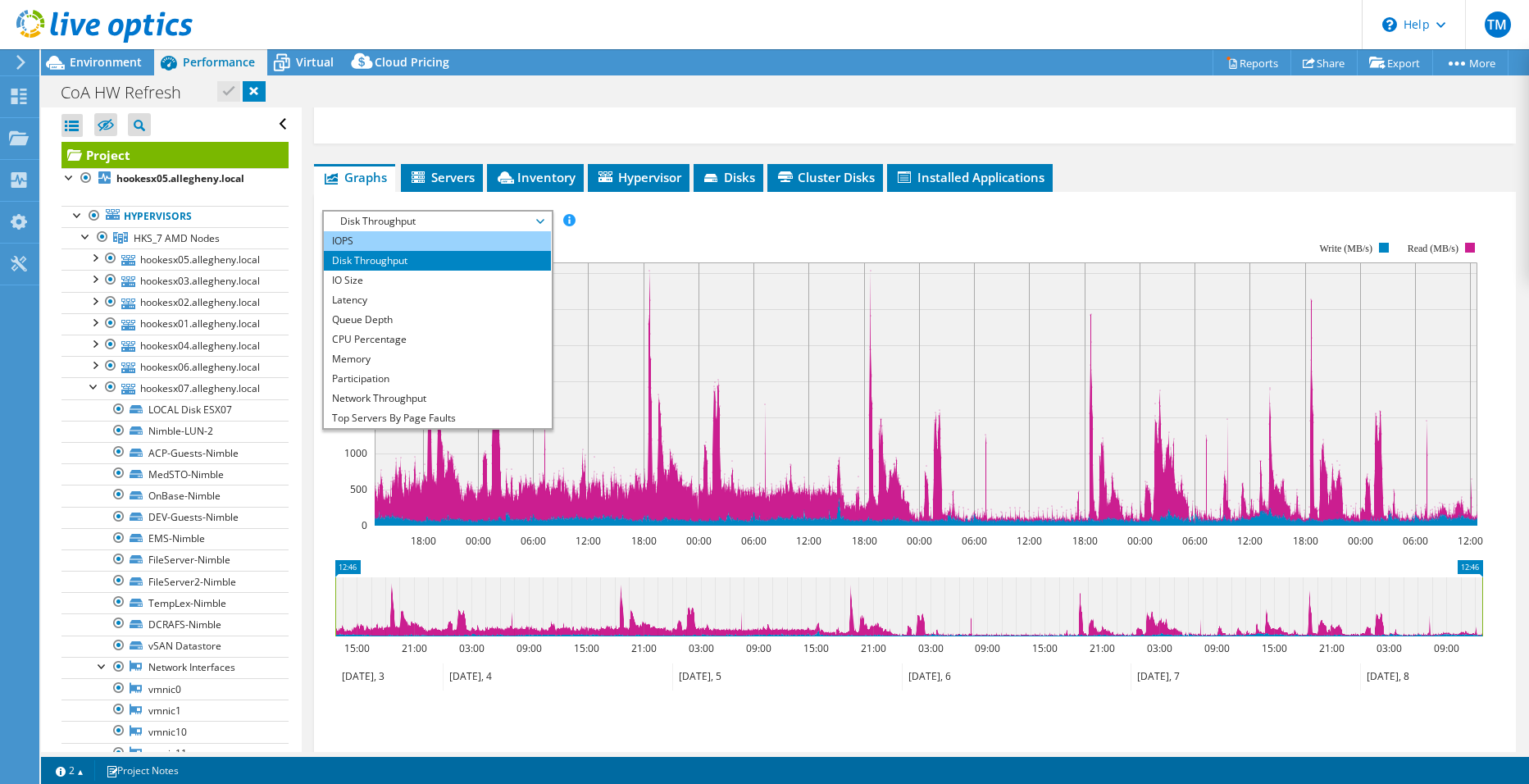
click at [367, 231] on li "IOPS" at bounding box center [437, 241] width 228 height 20
